Goal: Information Seeking & Learning: Learn about a topic

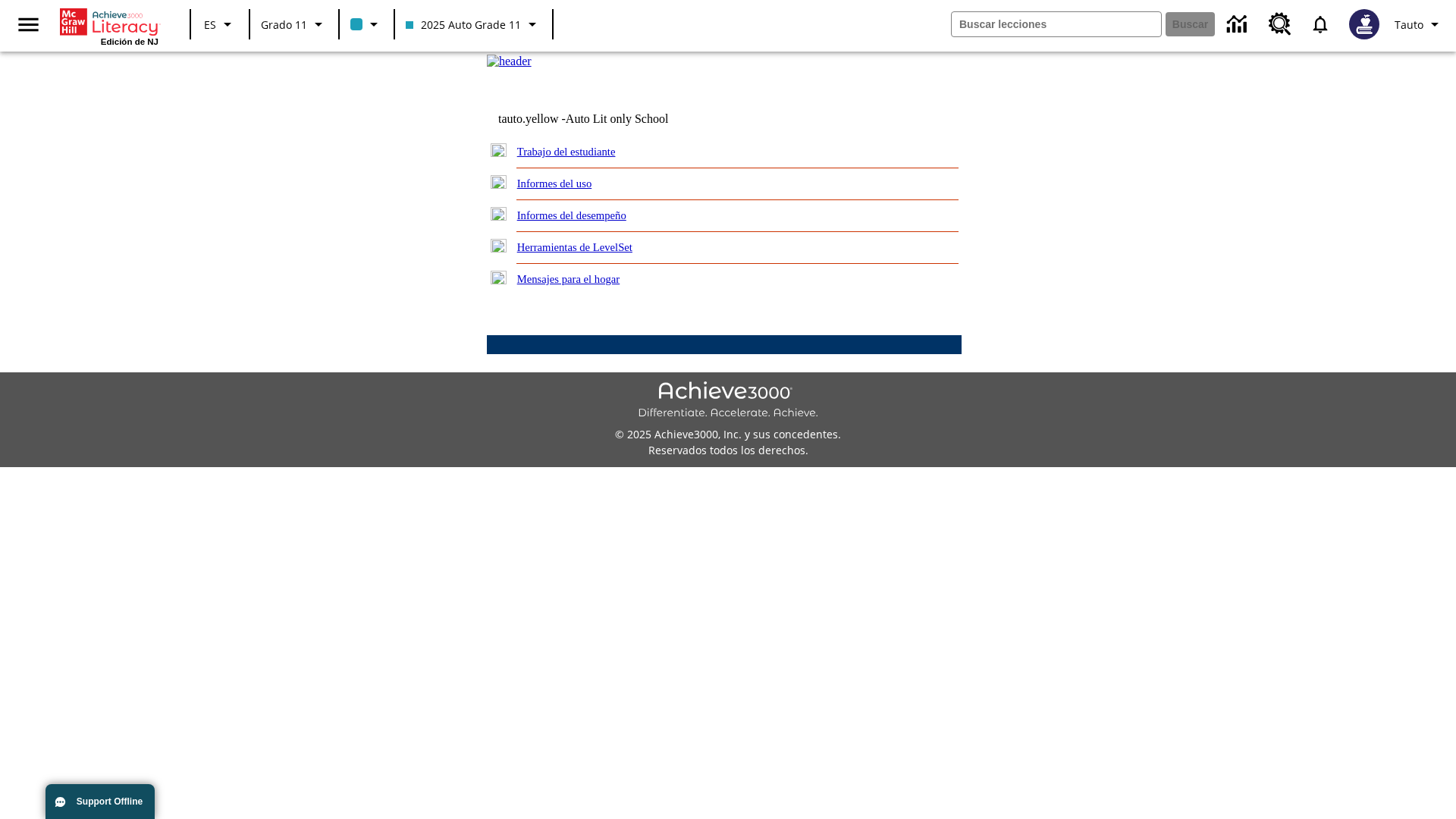
click at [567, 190] on link "Informes del uso" at bounding box center [554, 183] width 75 height 12
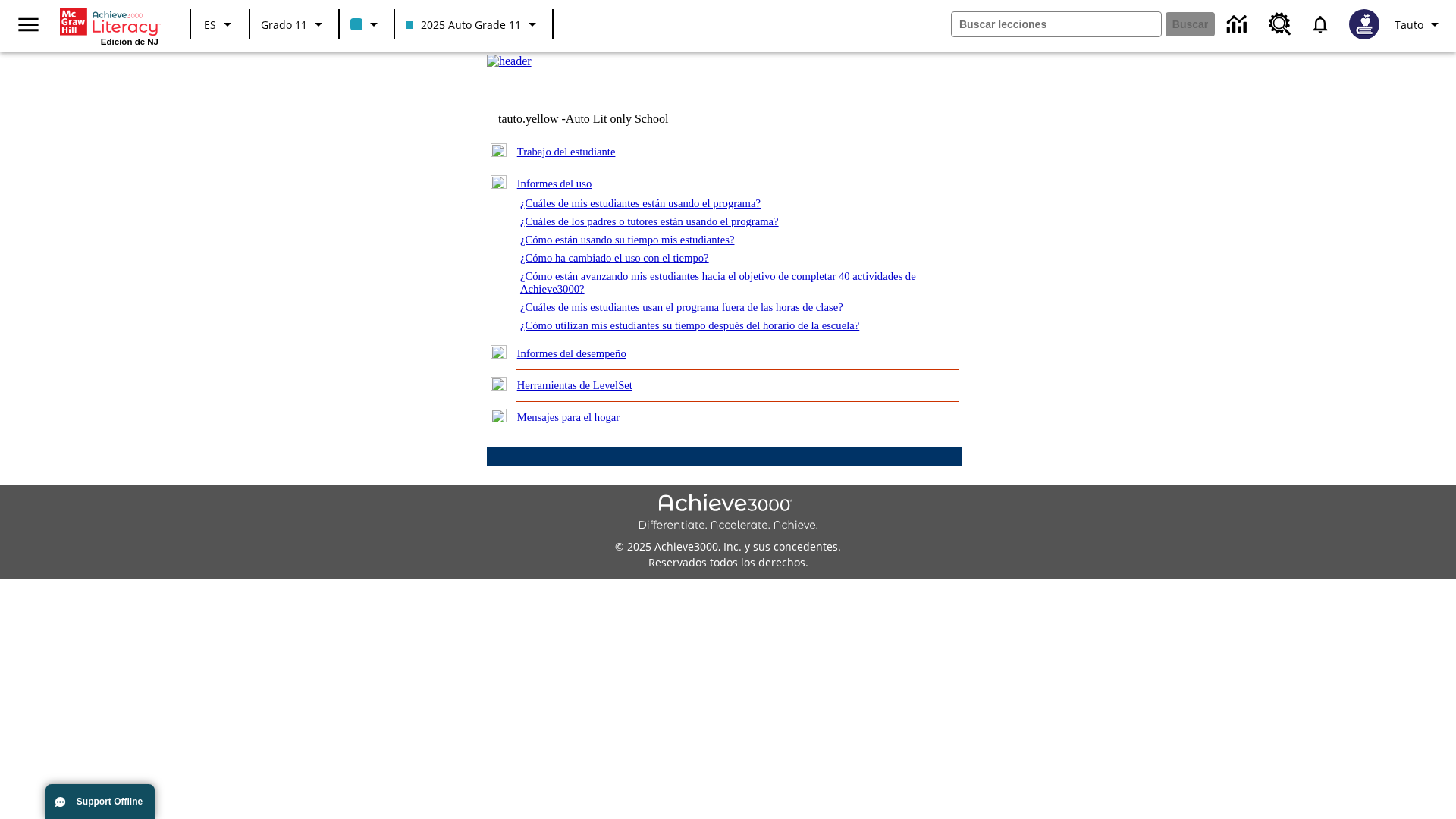
click at [662, 209] on link "¿Cuáles de mis estudiantes están usando el programa?" at bounding box center [640, 204] width 240 height 12
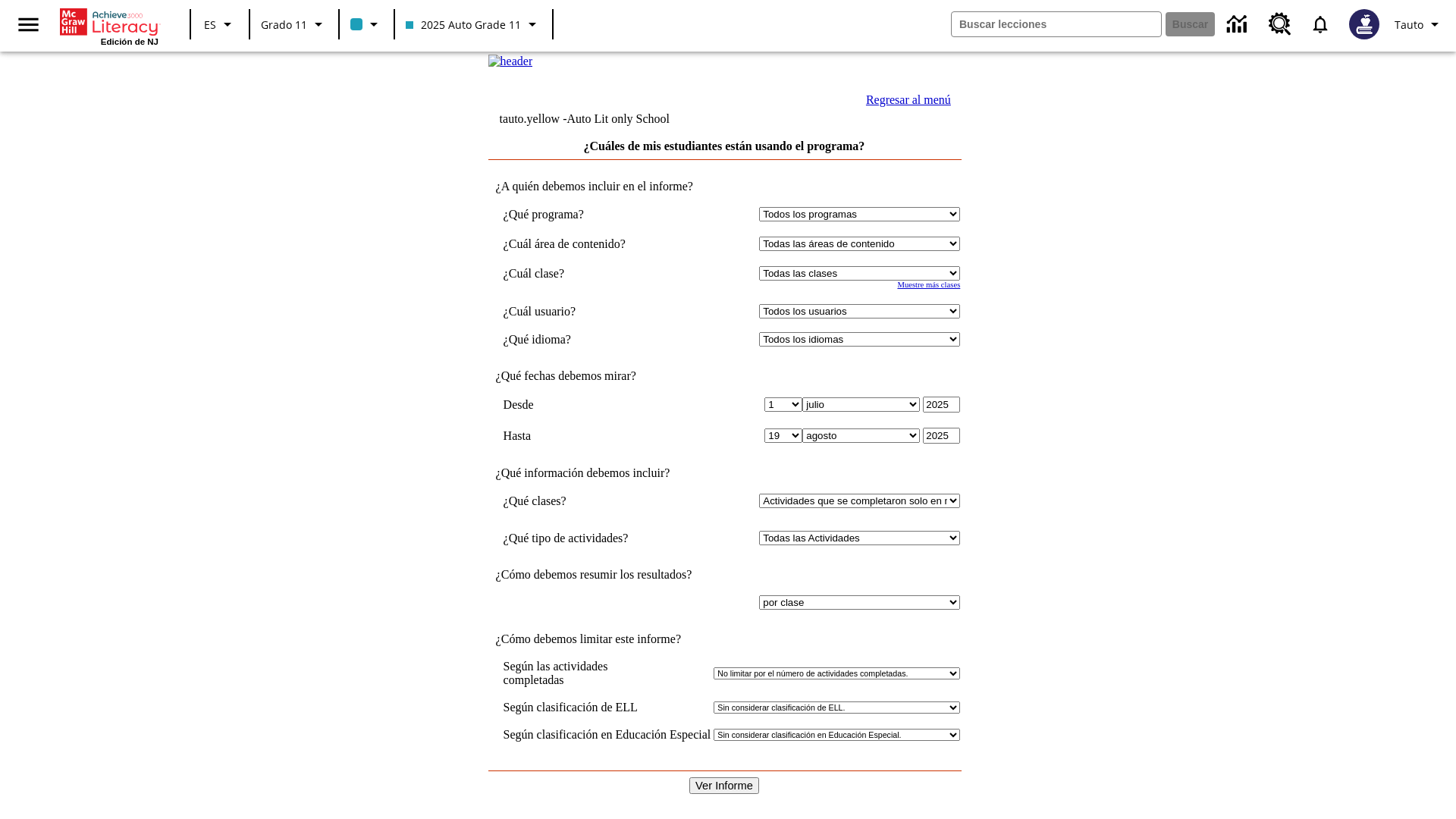
click at [863, 281] on select "Seleccionar una clase: Todas las clases 2025 Auto Grade 11 205 Auto Grade 11 Sa…" at bounding box center [860, 273] width 201 height 15
select select "11133141"
click at [863, 319] on select "Todos los usuarios Puma, Sautoen Puma, Sautoes Puma, Sautoss Twoclasses, Sautoe…" at bounding box center [860, 311] width 201 height 15
select select "21437114"
click at [725, 777] on input "Ver Informe" at bounding box center [725, 785] width 70 height 16
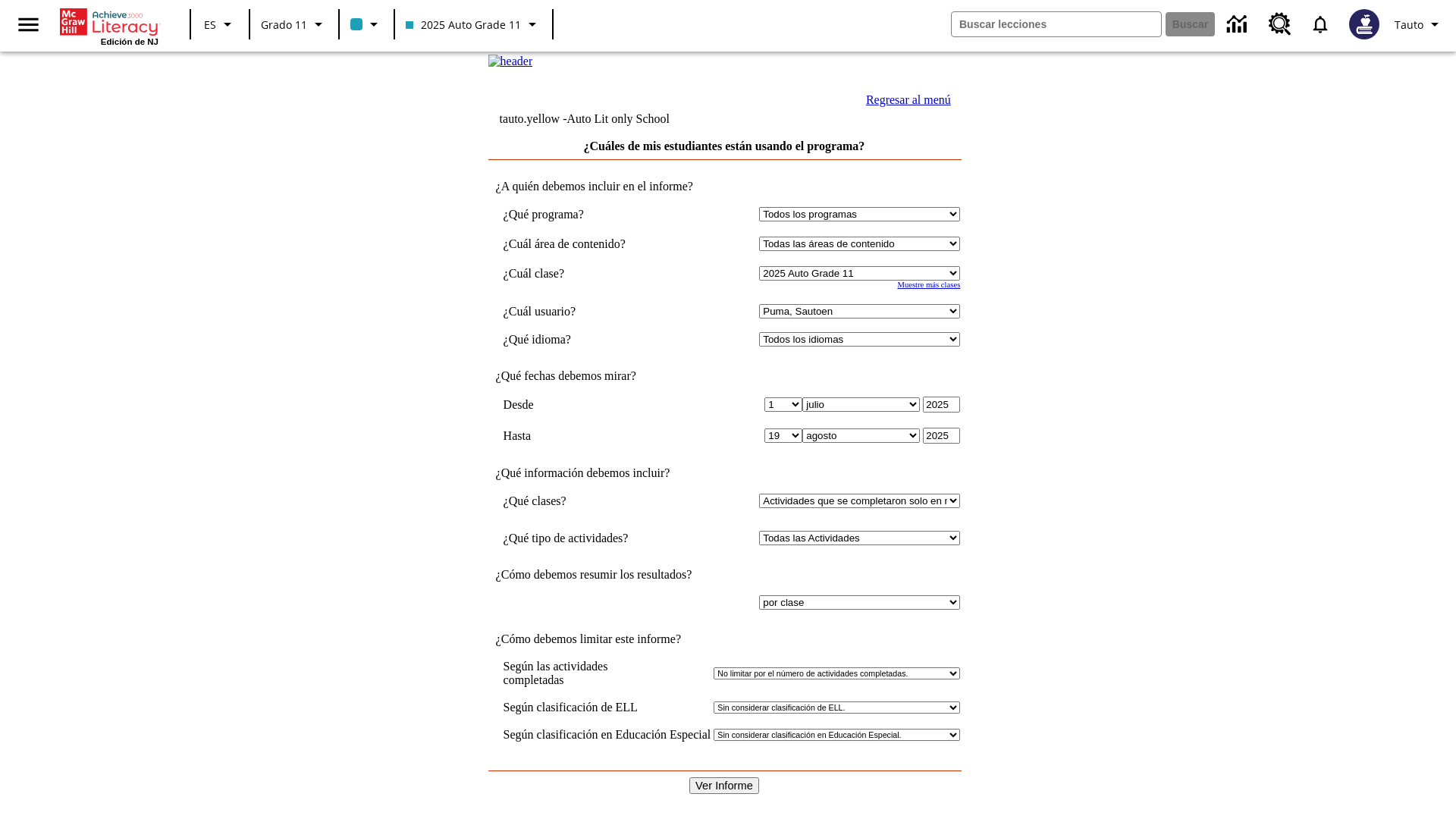
click at [905, 106] on link "Regresar al menú" at bounding box center [908, 99] width 85 height 13
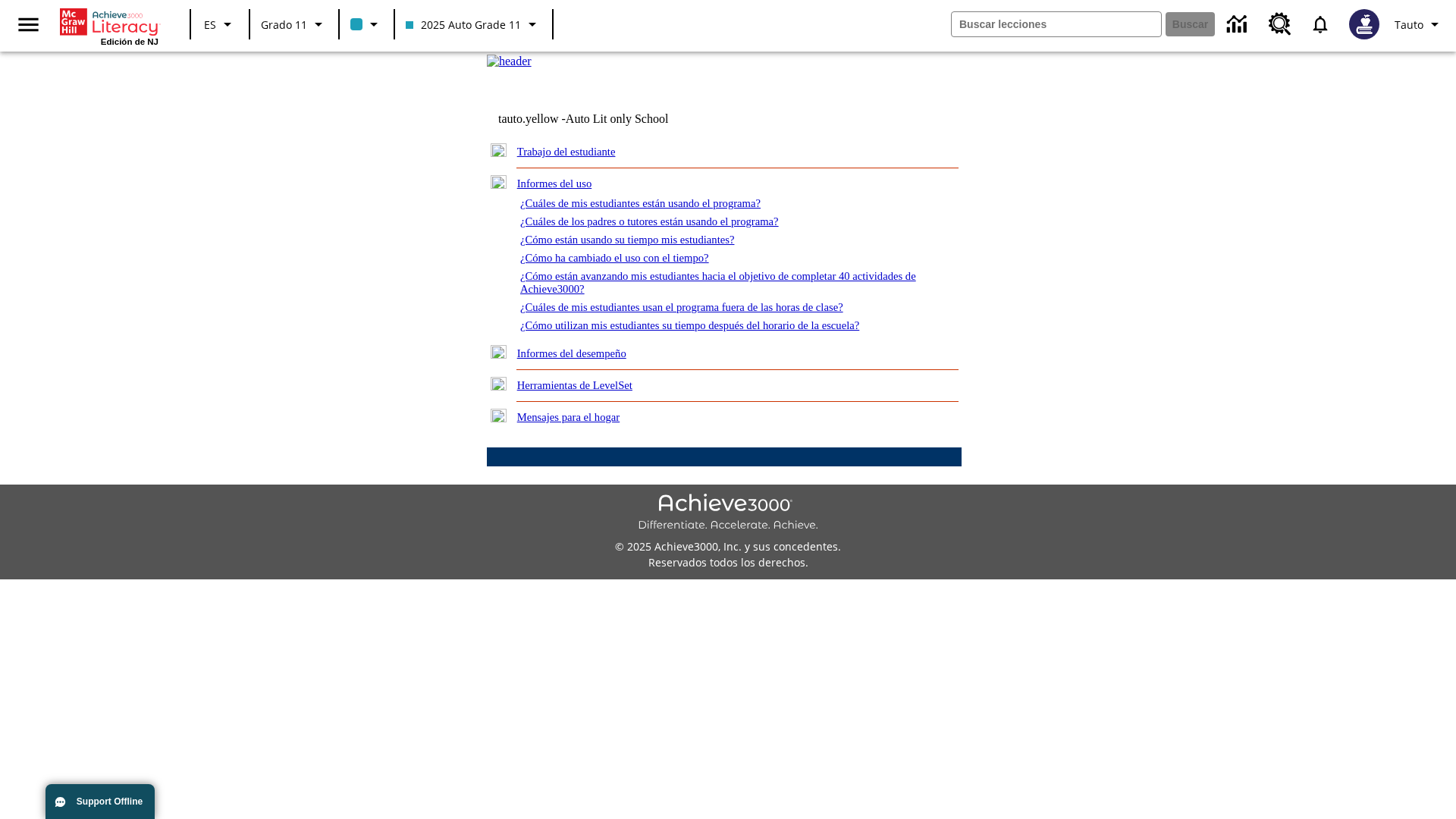
click at [671, 228] on link "¿Cuáles de los padres o tutores están usando el programa?" at bounding box center [649, 221] width 259 height 12
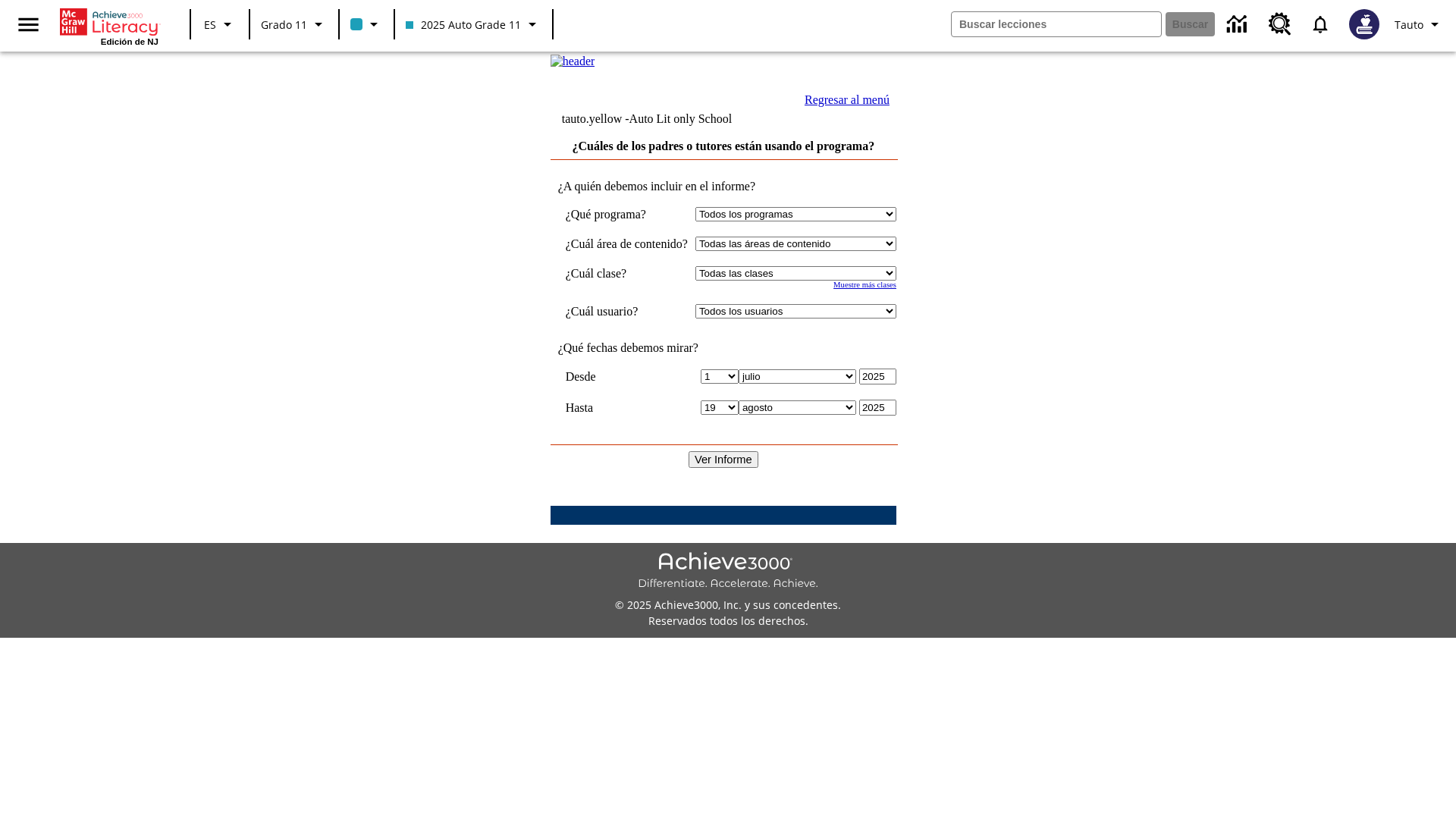
click at [811, 281] on select "Seleccionar una clase: Todas las clases 2025 Auto Grade 11 205 Auto Grade 11 Sa…" at bounding box center [796, 273] width 201 height 15
select select "11133141"
click at [811, 319] on select "Todos los usuarios Puma, Sautoen Puma, Sautoes Puma, Sautoss Twoclasses, Sautoe…" at bounding box center [796, 311] width 201 height 15
select select "21437114"
click at [725, 468] on input "Ver Informe" at bounding box center [724, 458] width 70 height 16
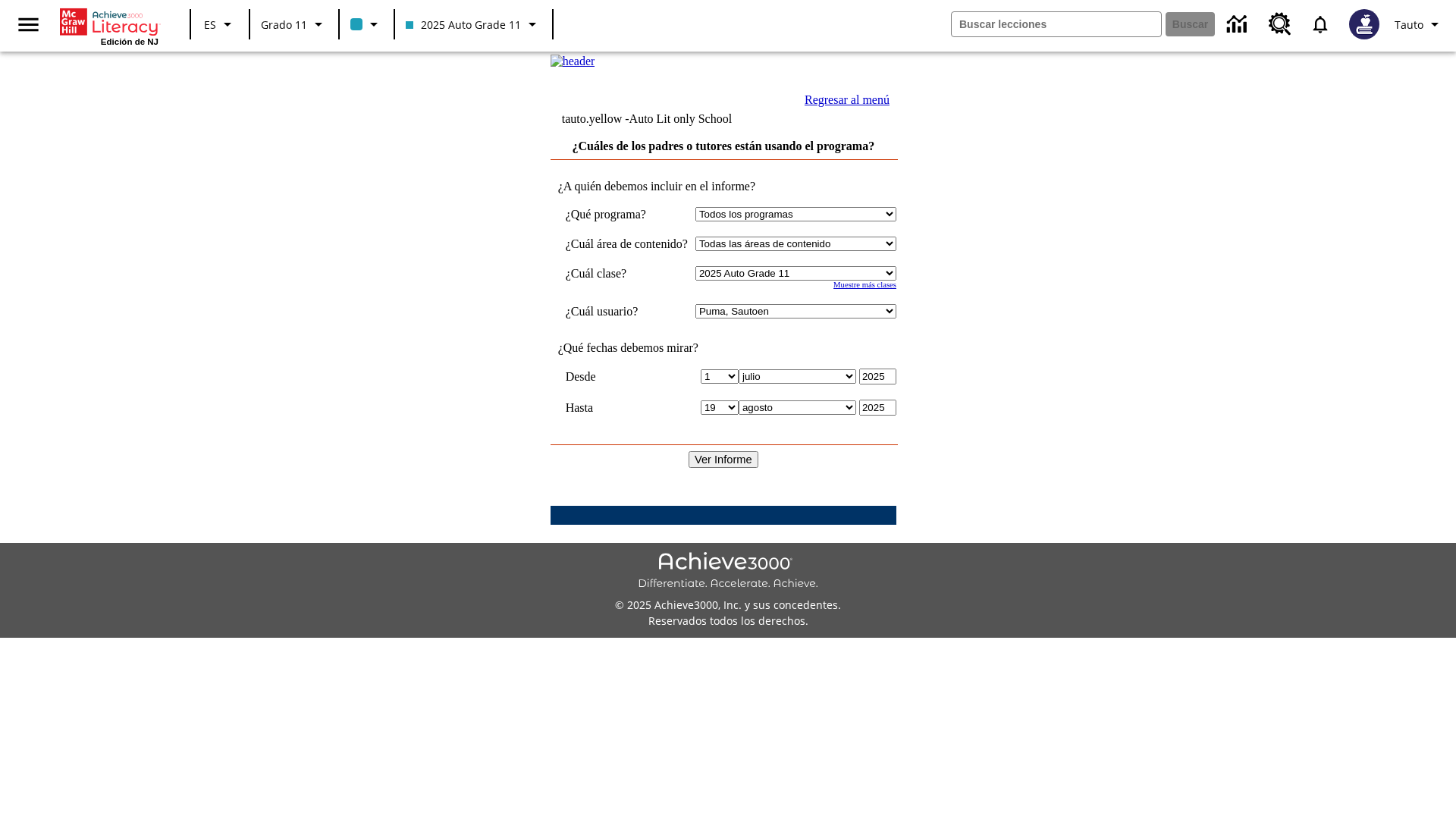
click at [889, 106] on link "Regresar al menú" at bounding box center [847, 99] width 85 height 13
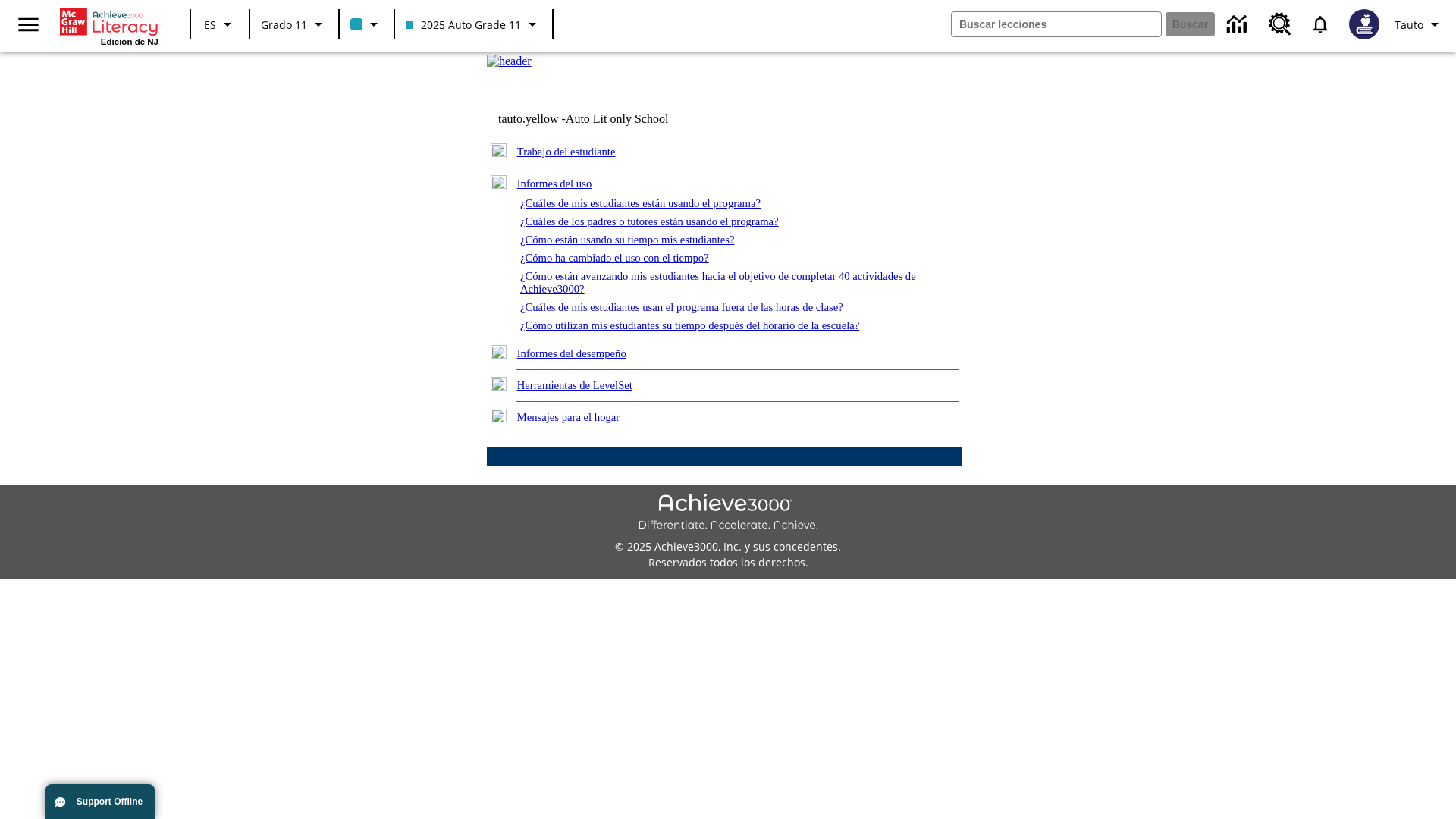
click at [645, 246] on link "¿Cómo están usando su tiempo mis estudiantes?" at bounding box center [627, 239] width 215 height 12
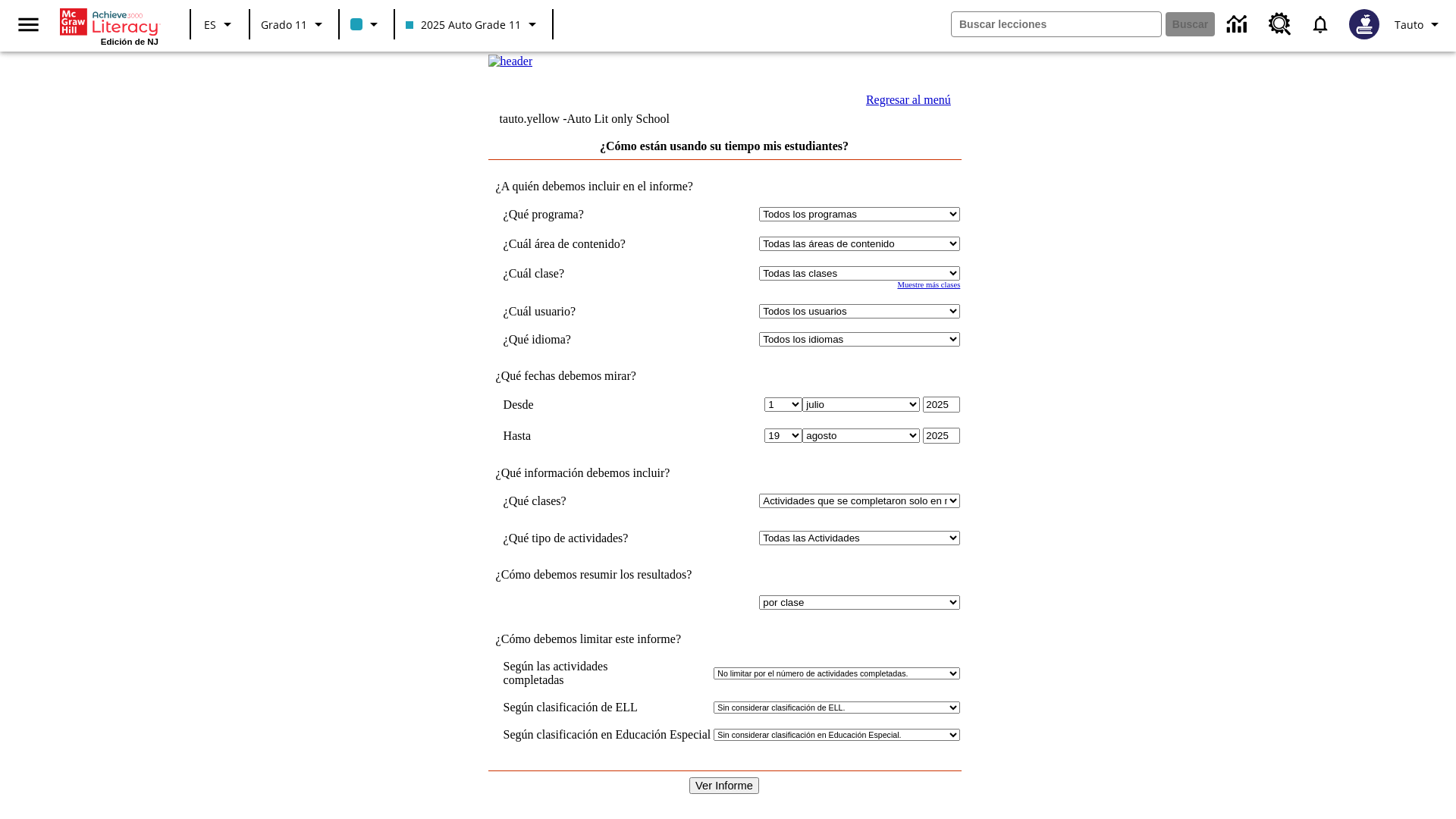
click at [863, 281] on select "Seleccionar una clase: Todas las clases 2025 Auto Grade 11 205 Auto Grade 11 Sa…" at bounding box center [860, 273] width 201 height 15
select select "11133141"
click at [863, 319] on select "Todos los usuarios Puma, Sautoen Puma, Sautoes Puma, Sautoss Twoclasses, Sautoe…" at bounding box center [860, 311] width 201 height 15
select select "21437114"
click at [725, 777] on input "Ver Informe" at bounding box center [725, 785] width 70 height 16
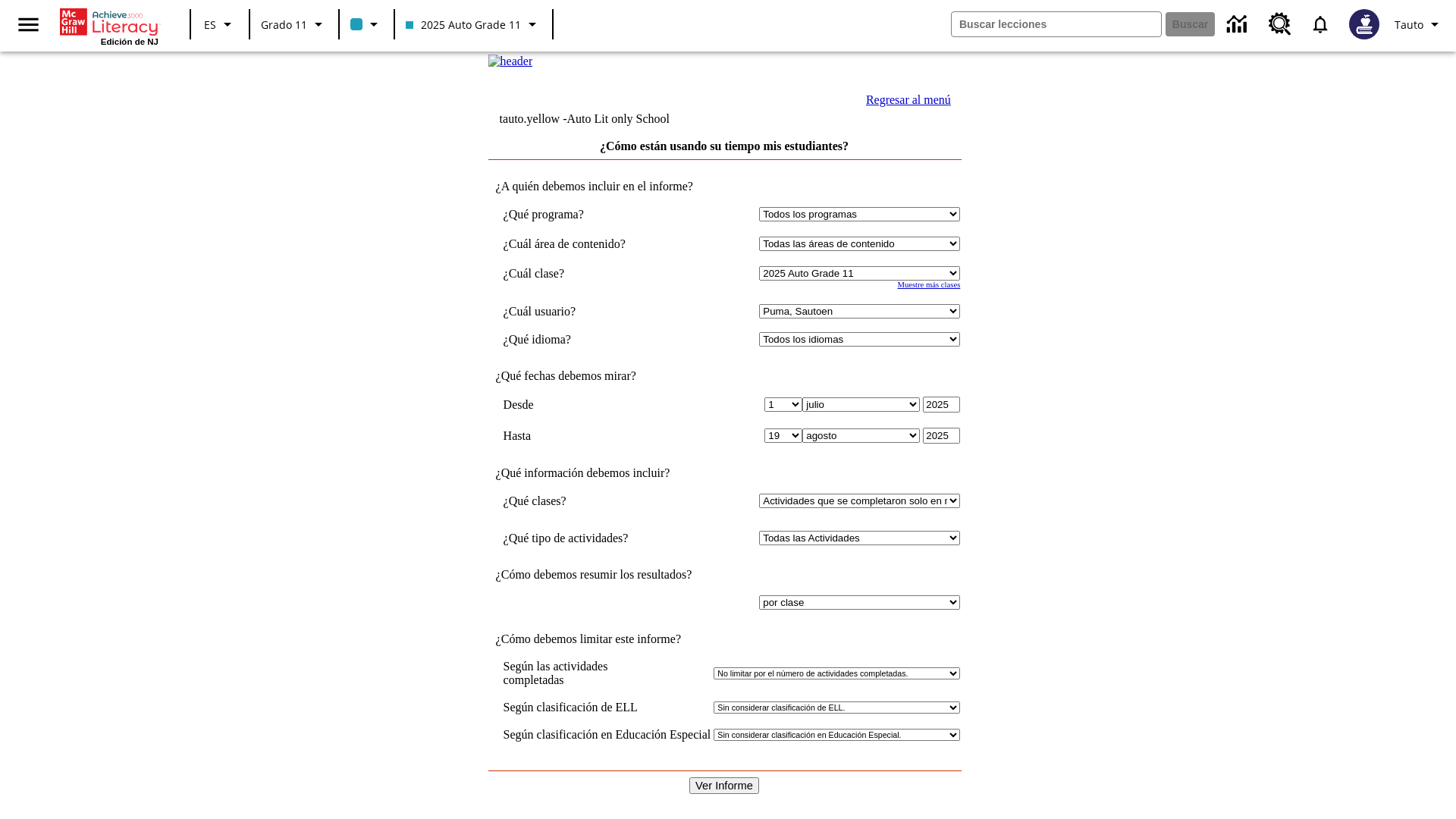
click at [905, 106] on link "Regresar al menú" at bounding box center [908, 99] width 85 height 13
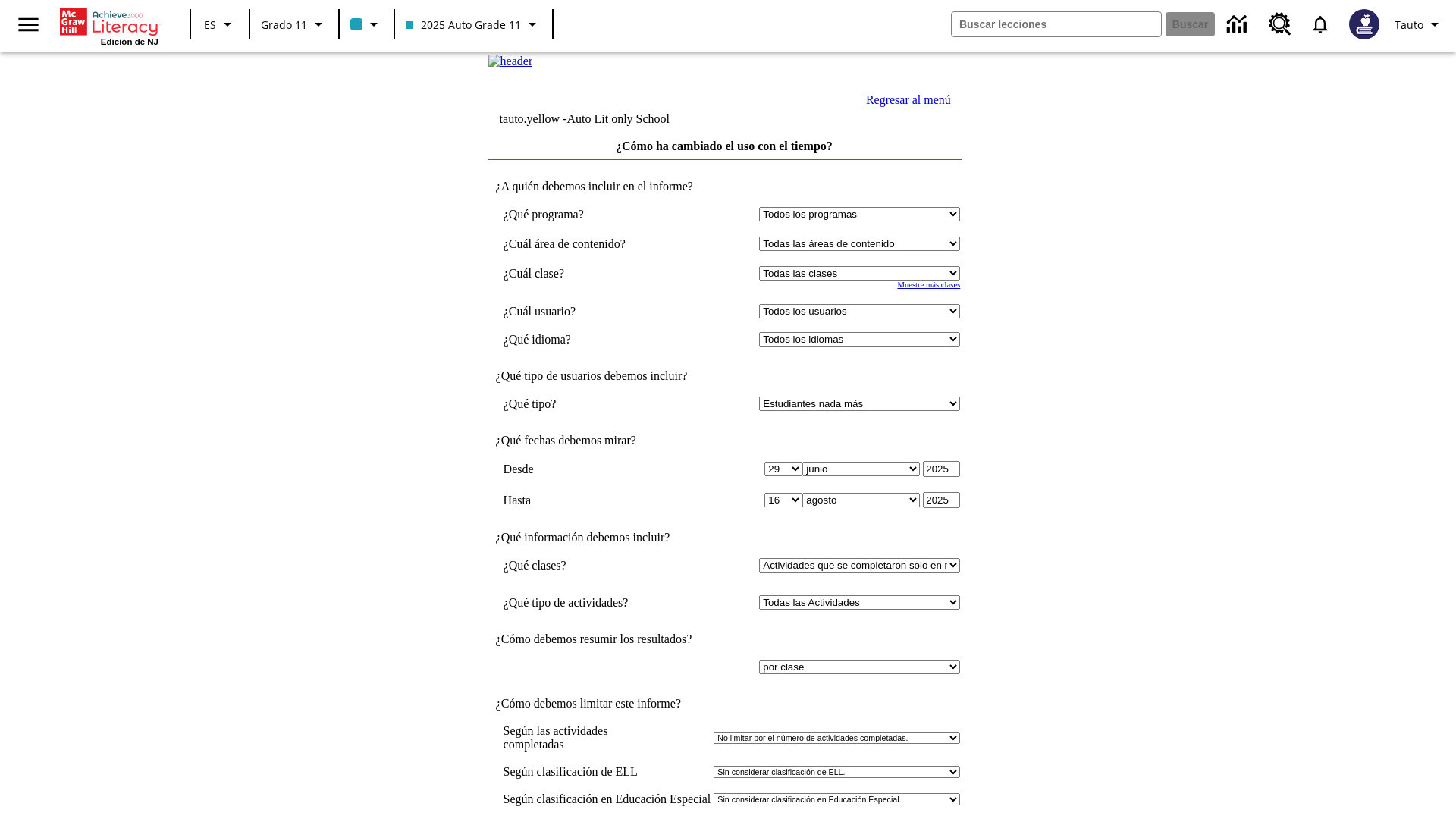
click at [863, 281] on select "Seleccionar una clase: Todas las clases 2025 Auto Grade 11 205 Auto Grade 11 Sa…" at bounding box center [860, 273] width 201 height 15
select select "11133141"
select select "21437114"
click at [905, 106] on link "Regresar al menú" at bounding box center [908, 99] width 85 height 13
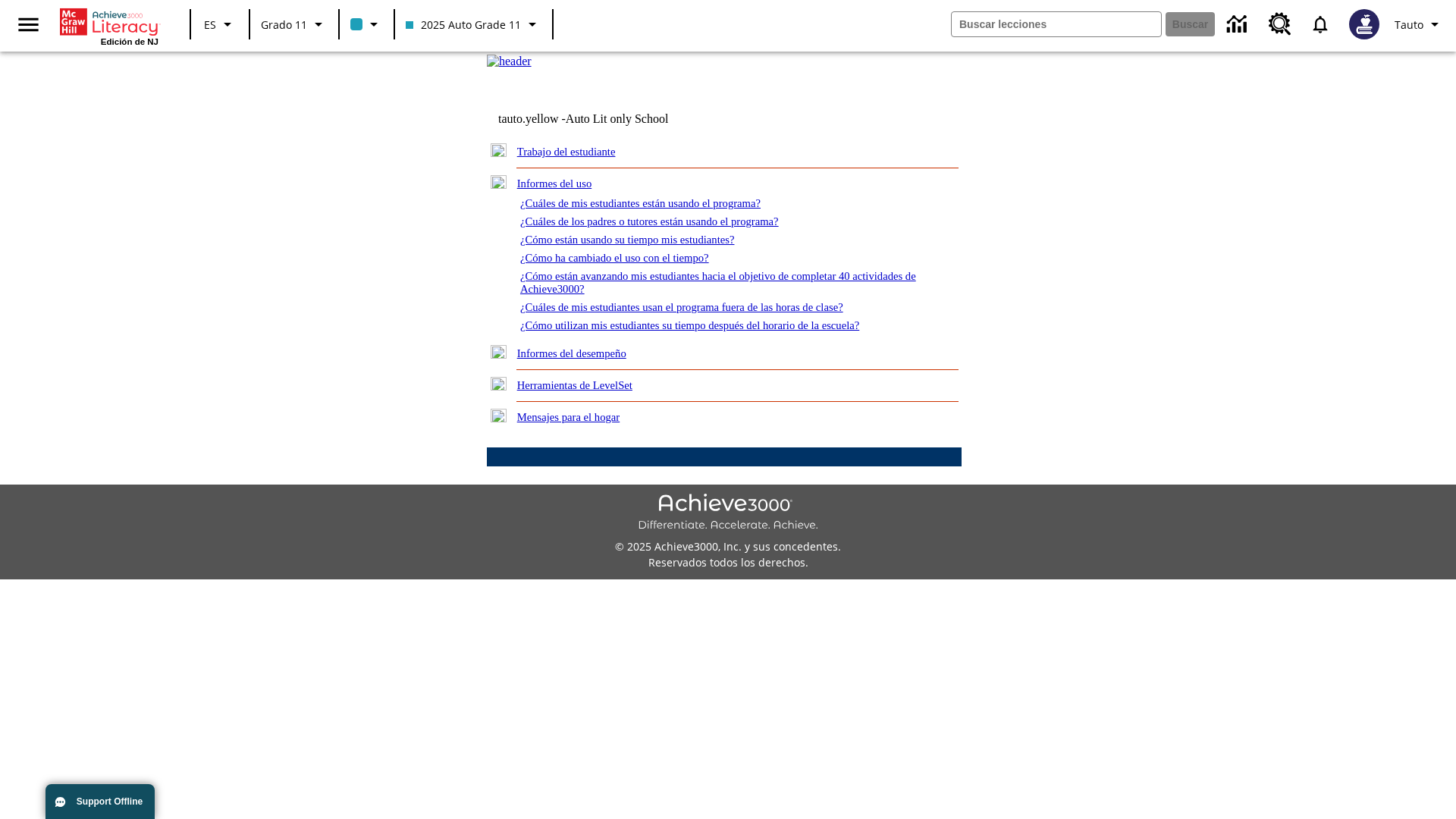
click at [711, 295] on link "¿Cómo están avanzando mis estudiantes hacia el objetivo de completar 40 activid…" at bounding box center [718, 282] width 396 height 25
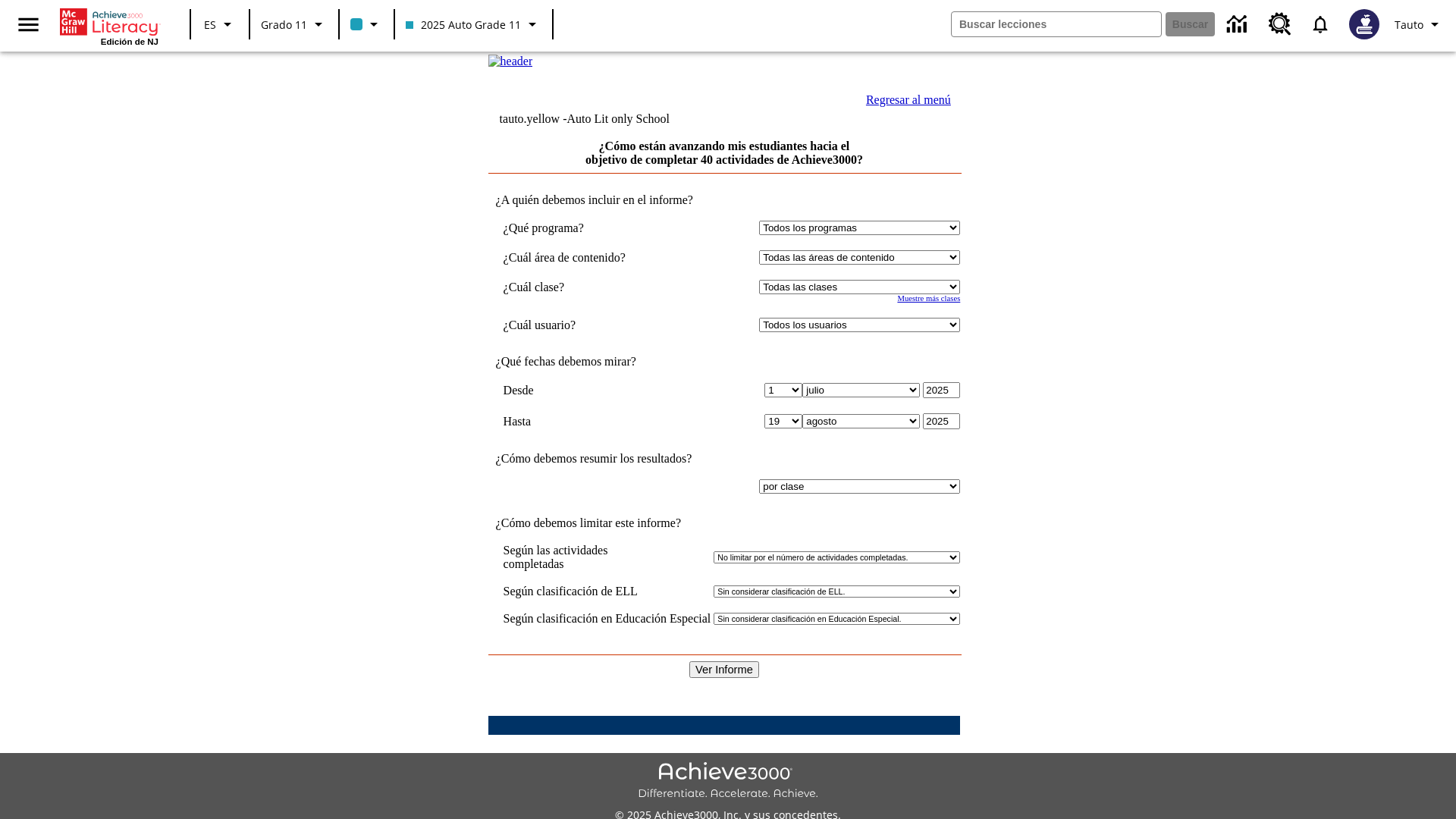
click at [863, 294] on select "Seleccionar una clase: Todas las clases 2025 Auto Grade 11 205 Auto Grade 11 Sa…" at bounding box center [860, 287] width 201 height 15
select select "11133141"
select select "21437114"
click at [725, 661] on input "Ver Informe" at bounding box center [725, 669] width 70 height 16
click at [905, 106] on link "Regresar al menú" at bounding box center [908, 99] width 85 height 13
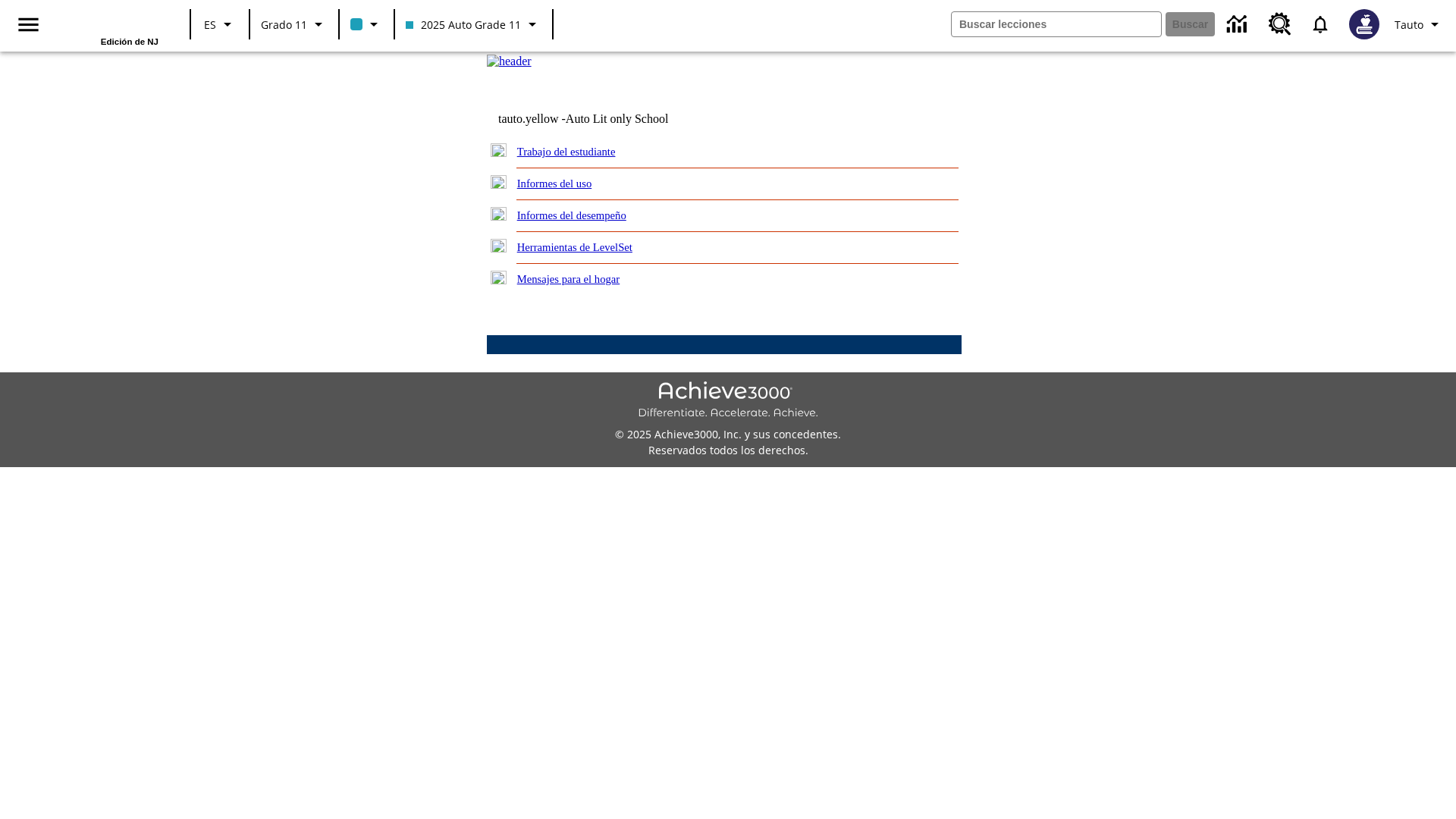
click at [0, 0] on link "¿Cuáles de mis estudiantes usan el programa fuera de las horas de clase?" at bounding box center [0, 0] width 0 height 0
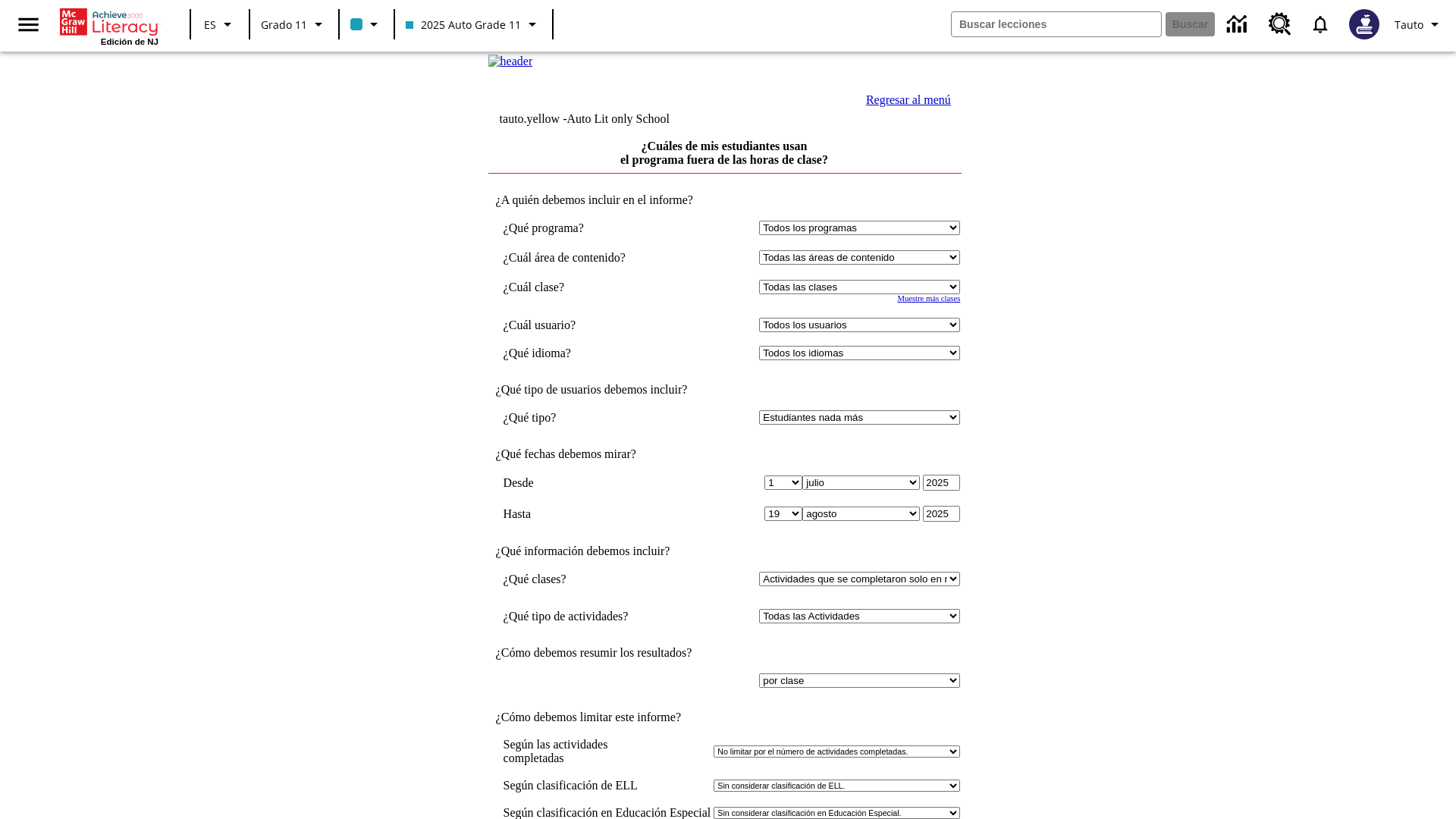
click at [863, 294] on select "Seleccionar una clase: Todas las clases 2025 Auto Grade 11 205 Auto Grade 11 Sa…" at bounding box center [860, 287] width 201 height 15
select select "11133141"
select select "21437114"
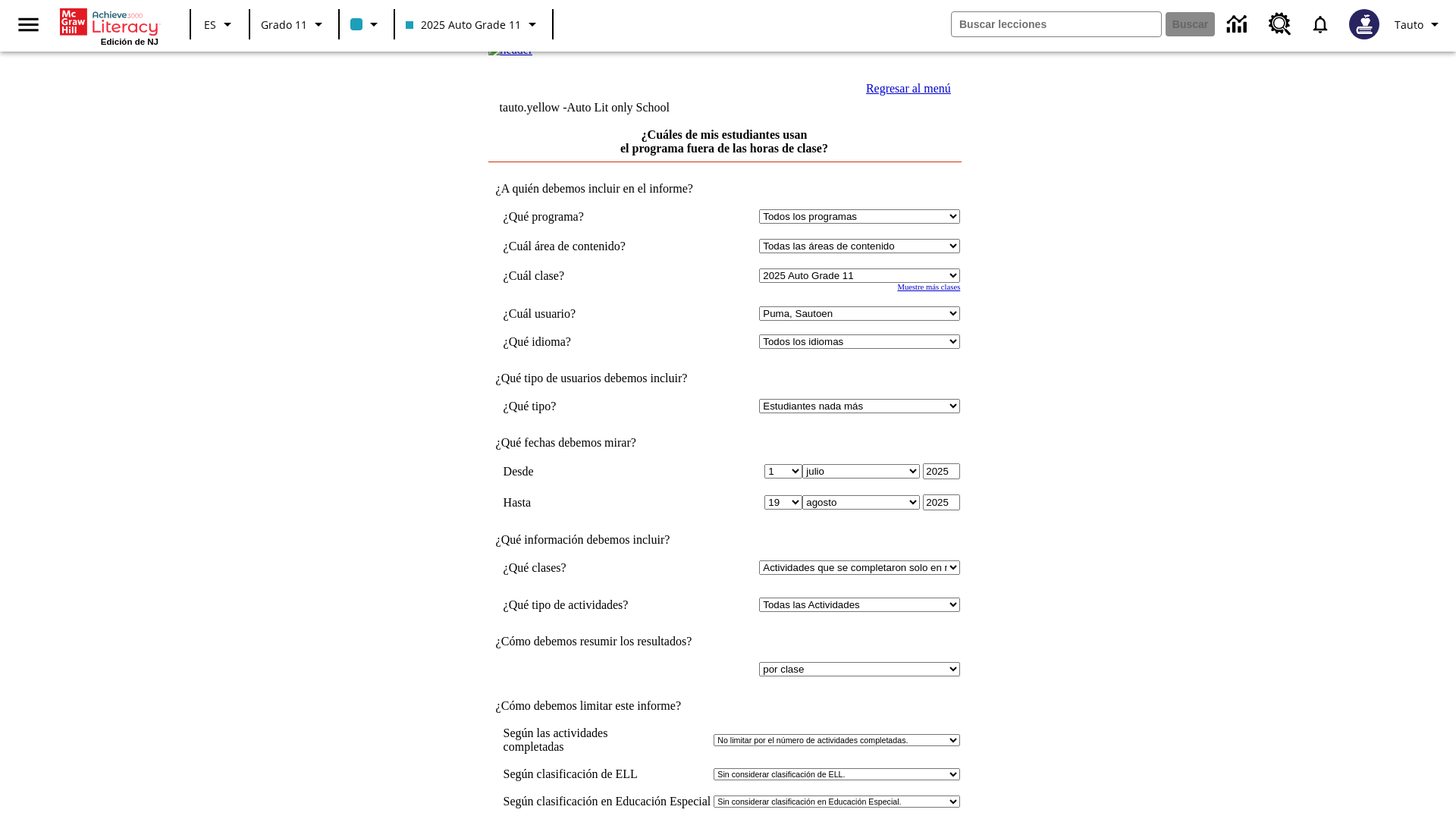
click at [905, 95] on link "Regresar al menú" at bounding box center [908, 88] width 85 height 13
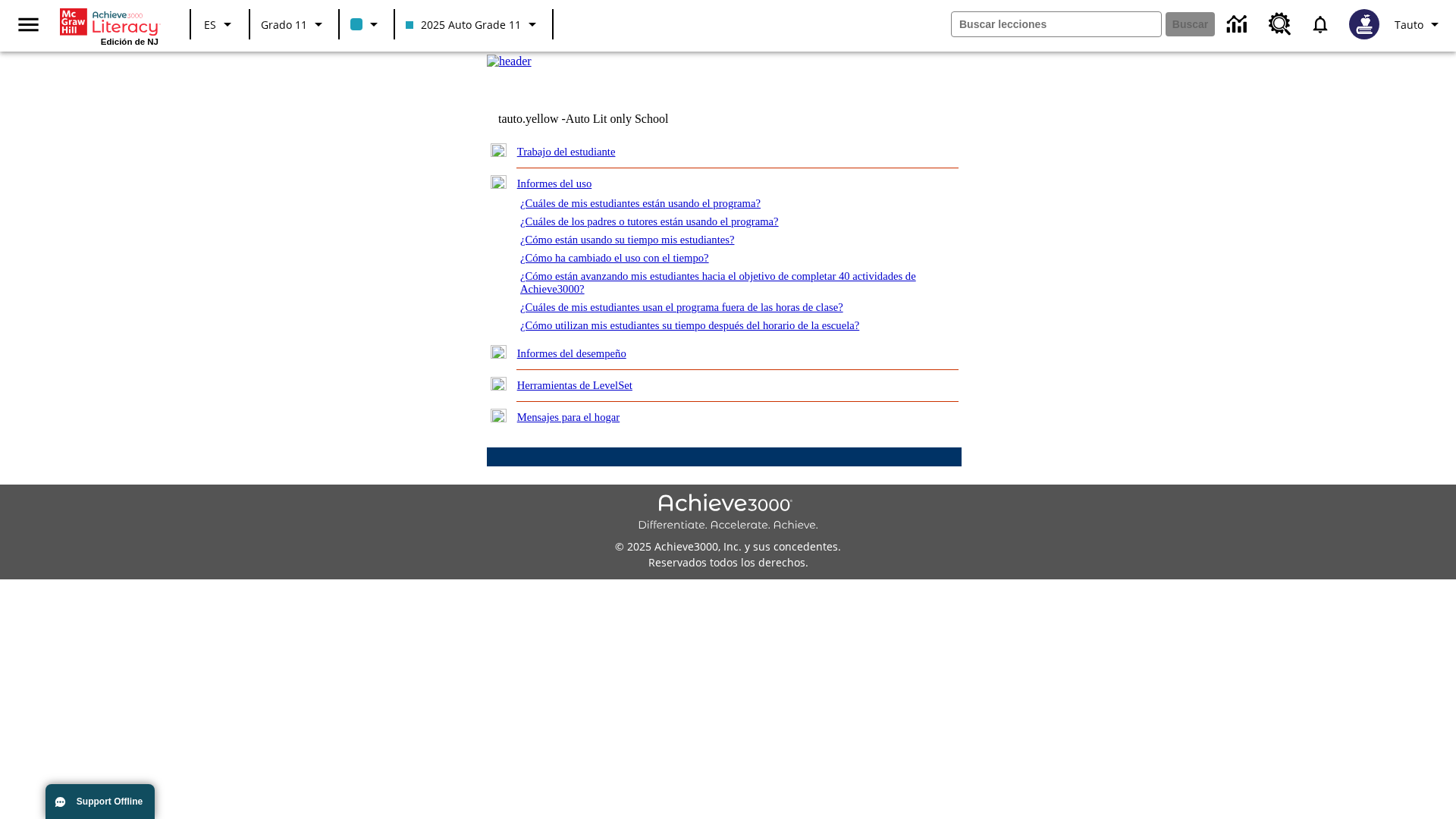
click at [716, 331] on link "¿Cómo utilizan mis estudiantes su tiempo después del horario de la escuela?" at bounding box center [690, 326] width 339 height 12
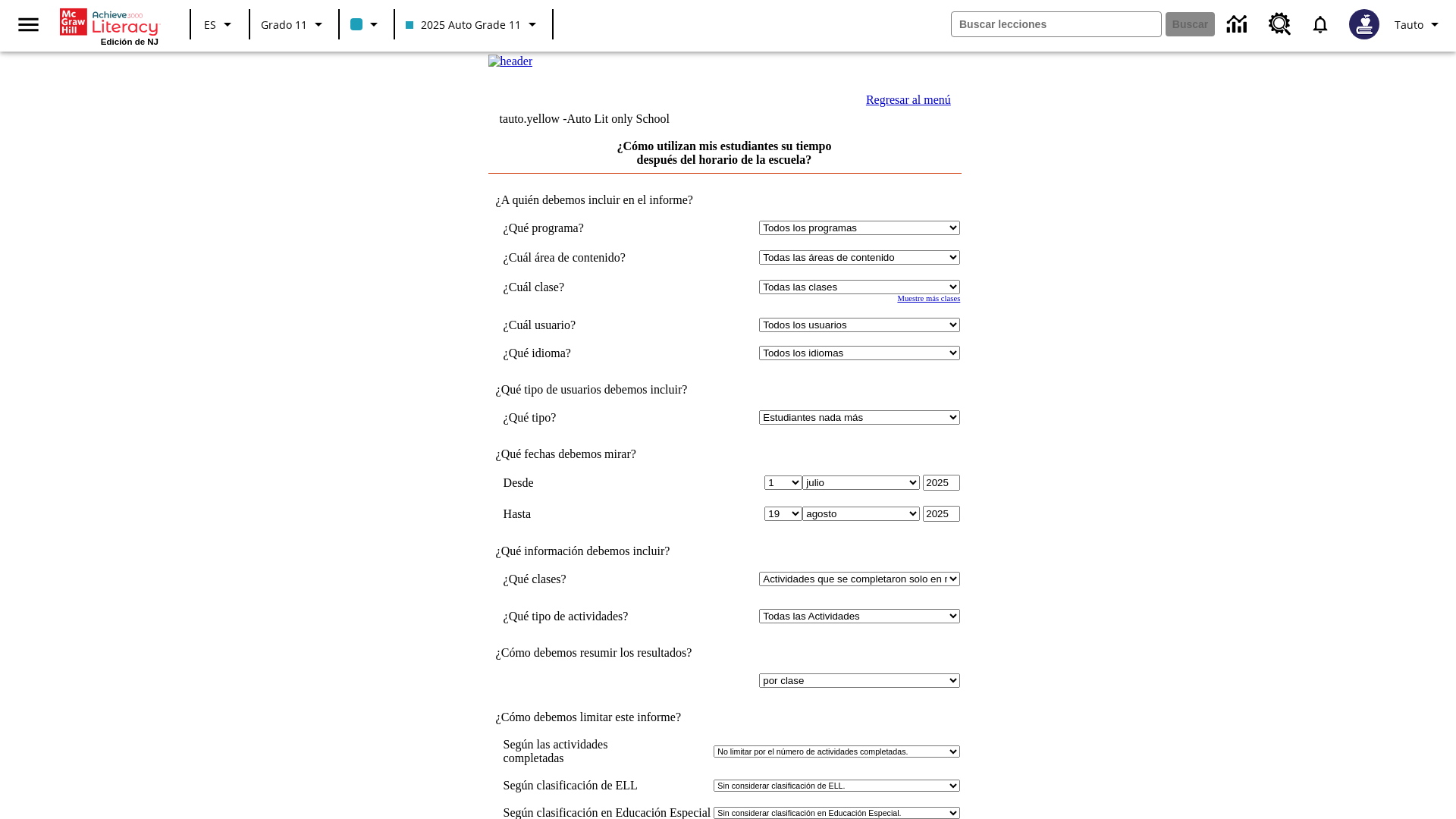
click at [863, 294] on select "Seleccionar una clase: Todas las clases 2025 Auto Grade 11 205 Auto Grade 11 Sa…" at bounding box center [860, 287] width 201 height 15
select select "11133141"
click at [863, 332] on select "Todos los usuarios Puma, Sautoen Puma, Sautoes Puma, Sautoss Twoclasses, Sautoe…" at bounding box center [860, 325] width 201 height 15
select select "21437114"
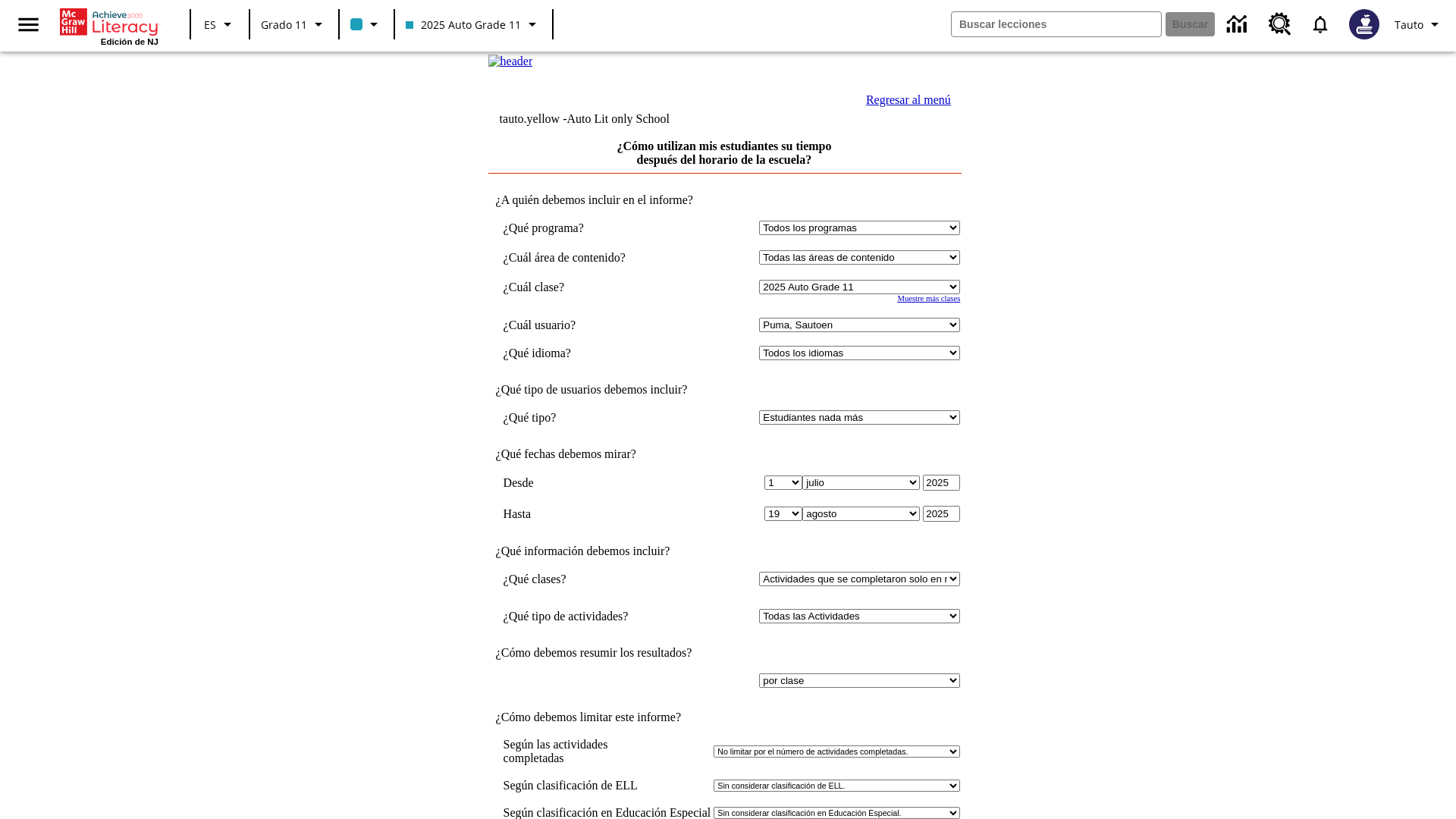
scroll to position [12, 0]
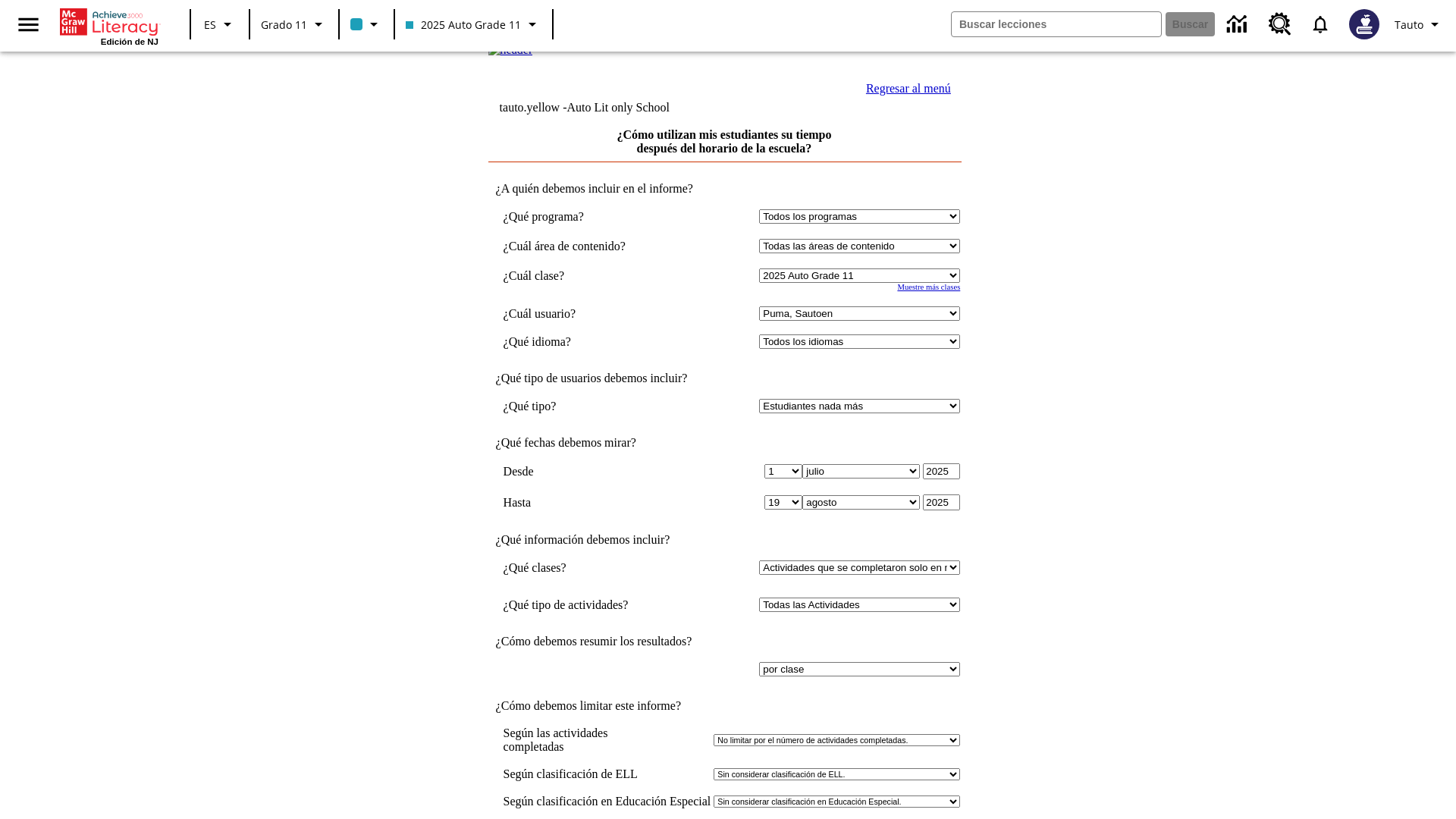
click at [905, 95] on link "Regresar al menú" at bounding box center [908, 88] width 85 height 13
